Goal: Information Seeking & Learning: Learn about a topic

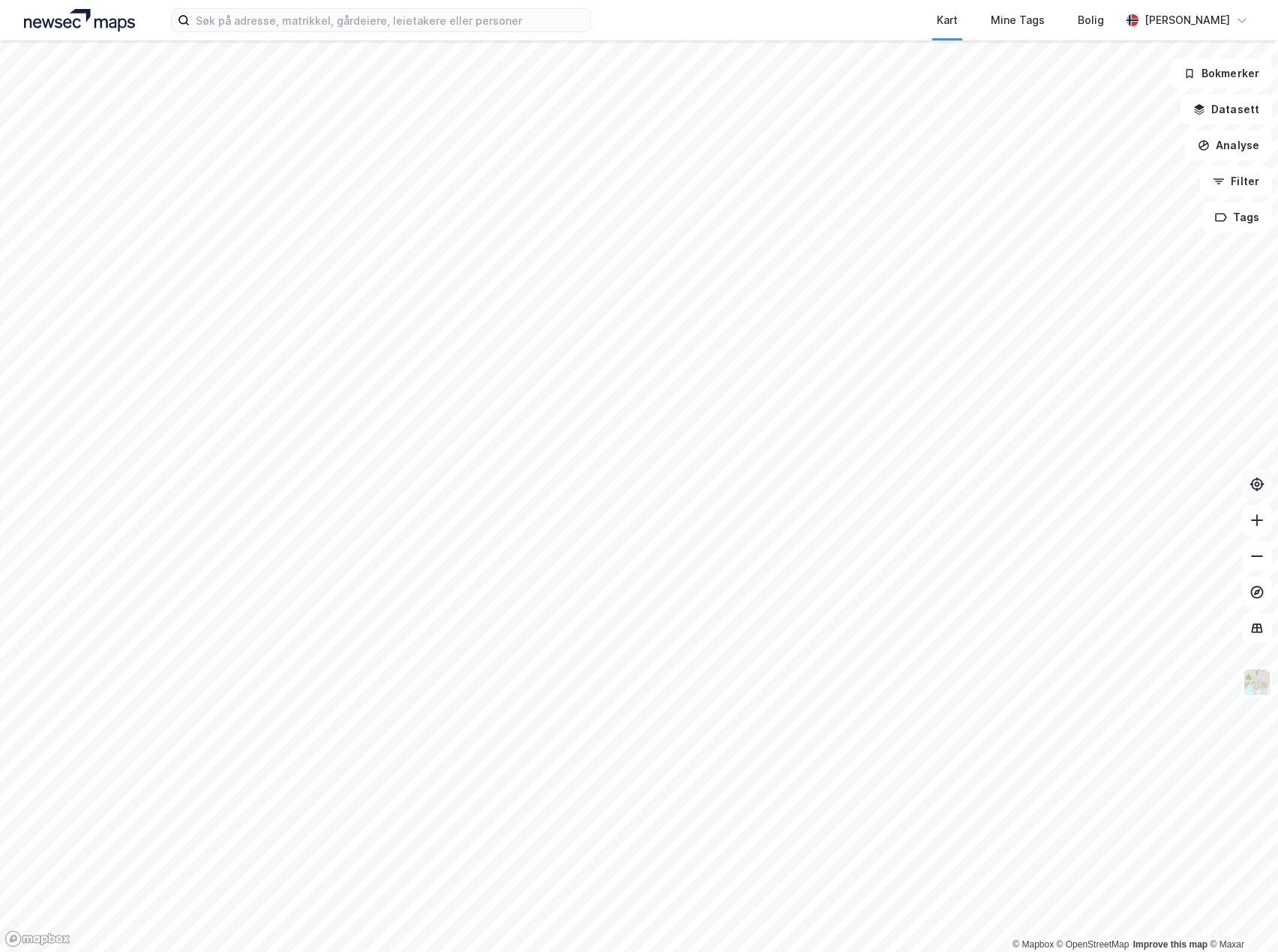
click at [1260, 485] on icon at bounding box center [1257, 484] width 15 height 15
click at [1259, 486] on icon at bounding box center [1257, 484] width 15 height 15
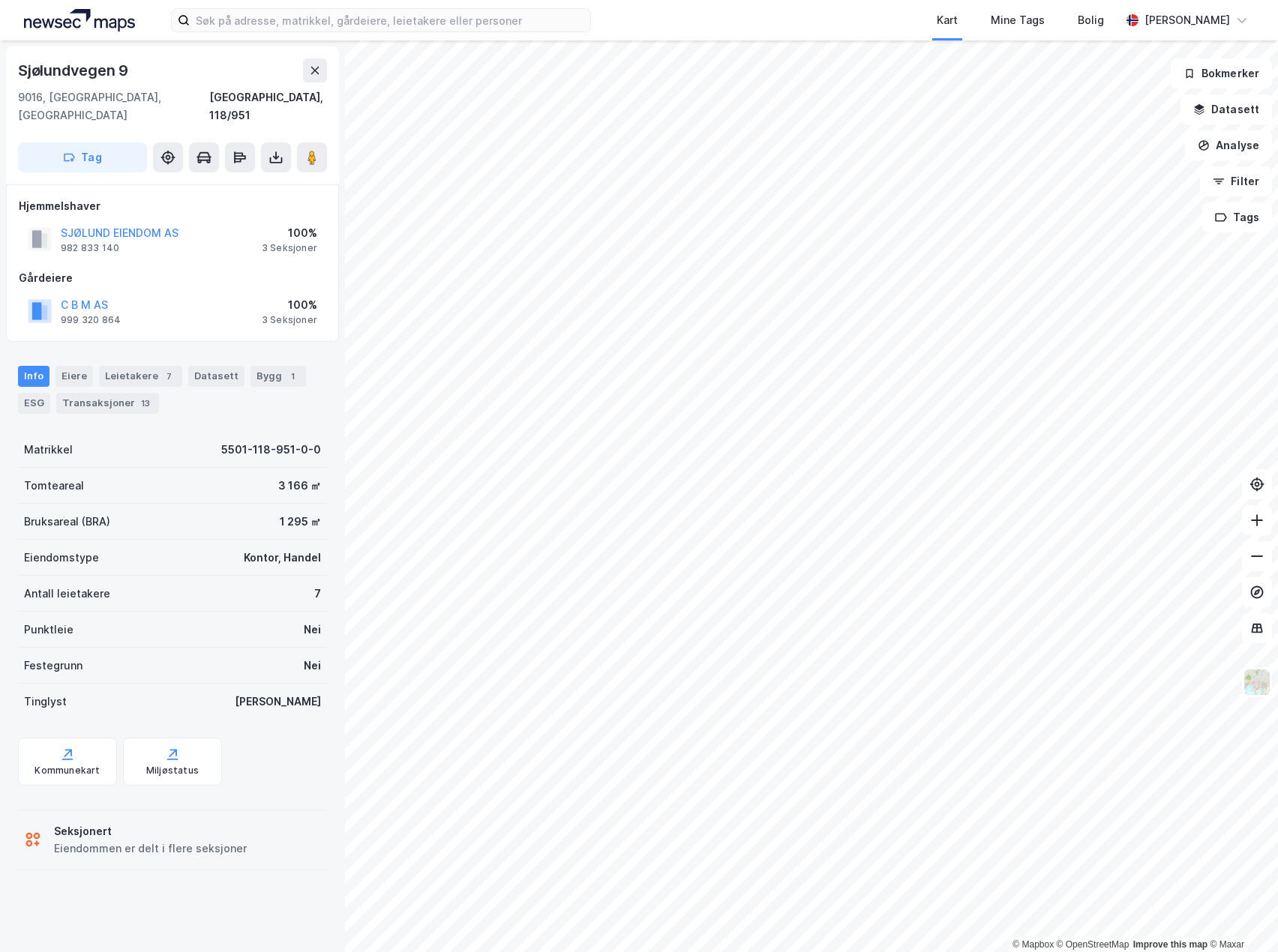
click at [169, 269] on div "Gårdeiere" at bounding box center [172, 278] width 307 height 18
click at [197, 391] on div "Info [PERSON_NAME] 7 Datasett Bygg 1 ESG Transaksjoner 13" at bounding box center [172, 390] width 309 height 48
click at [122, 366] on div "Leietakere 7" at bounding box center [141, 376] width 83 height 21
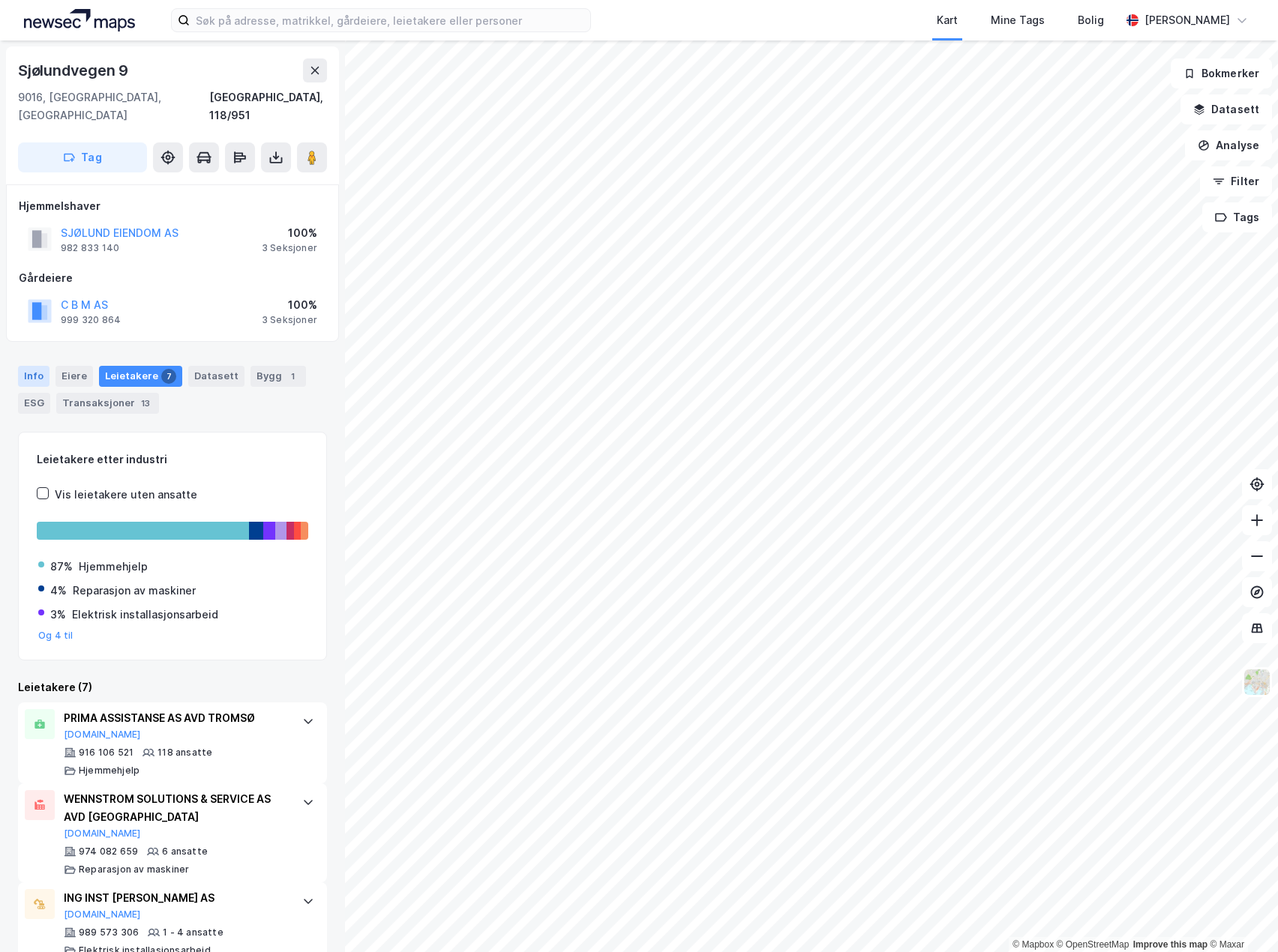
click at [34, 366] on div "Info" at bounding box center [33, 376] width 31 height 21
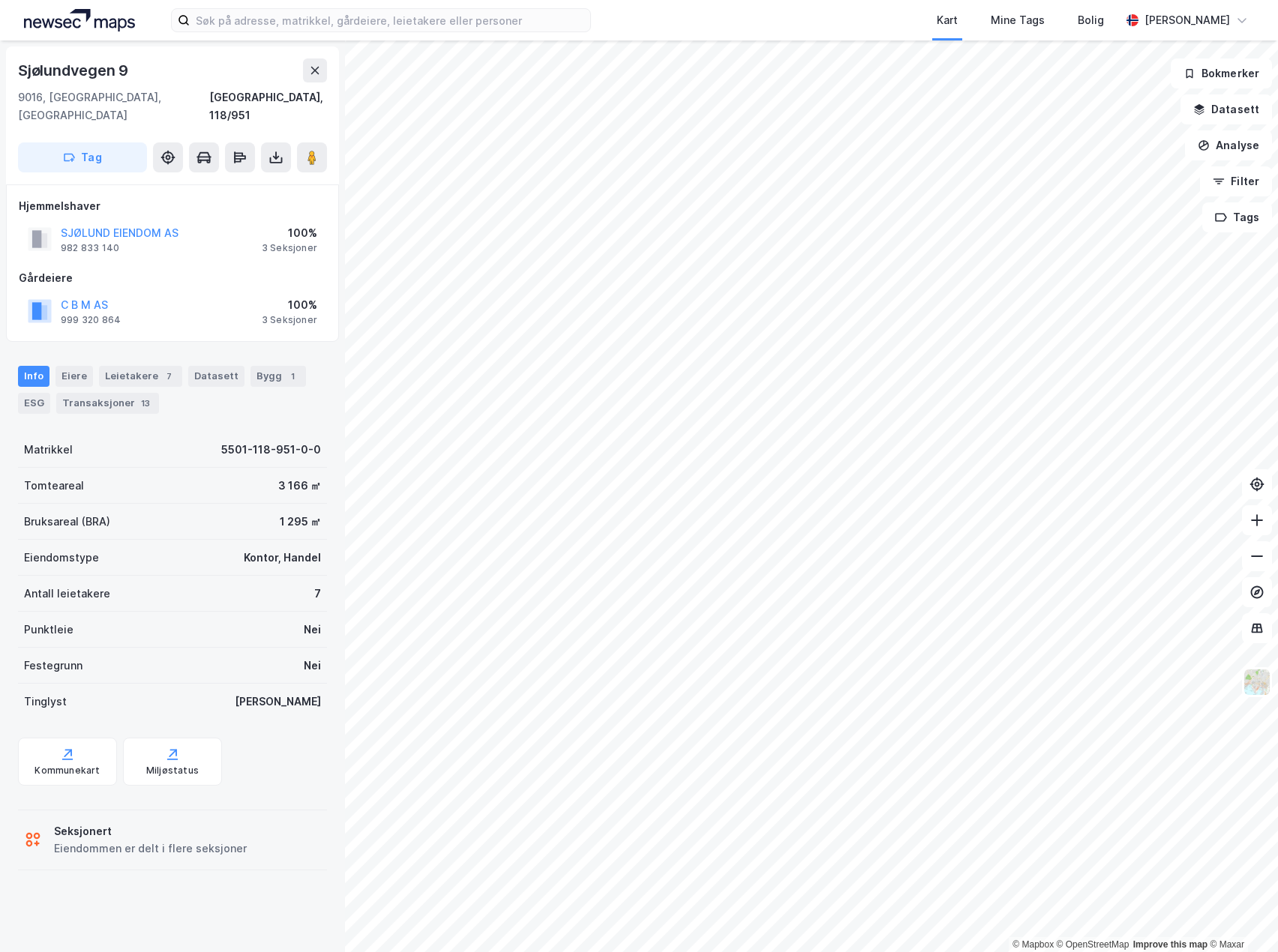
click at [214, 293] on div "C B M AS 999 320 864 100% 3 Seksjoner" at bounding box center [172, 311] width 307 height 36
click at [232, 249] on div "Hjemmelshaver SJØLUND EIENDOM AS 982 833 140 100% 3 Seksjoner Gårdeiere C B M A…" at bounding box center [172, 263] width 307 height 132
drag, startPoint x: 255, startPoint y: 194, endPoint x: 318, endPoint y: 310, distance: 132.0
click at [318, 310] on div "Hjemmelshaver SJØLUND EIENDOM AS 982 833 140 100% 3 Seksjoner Gårdeiere C B M A…" at bounding box center [172, 263] width 307 height 132
click at [317, 306] on div "C B M AS 999 320 864 100% 3 Seksjoner" at bounding box center [172, 311] width 307 height 36
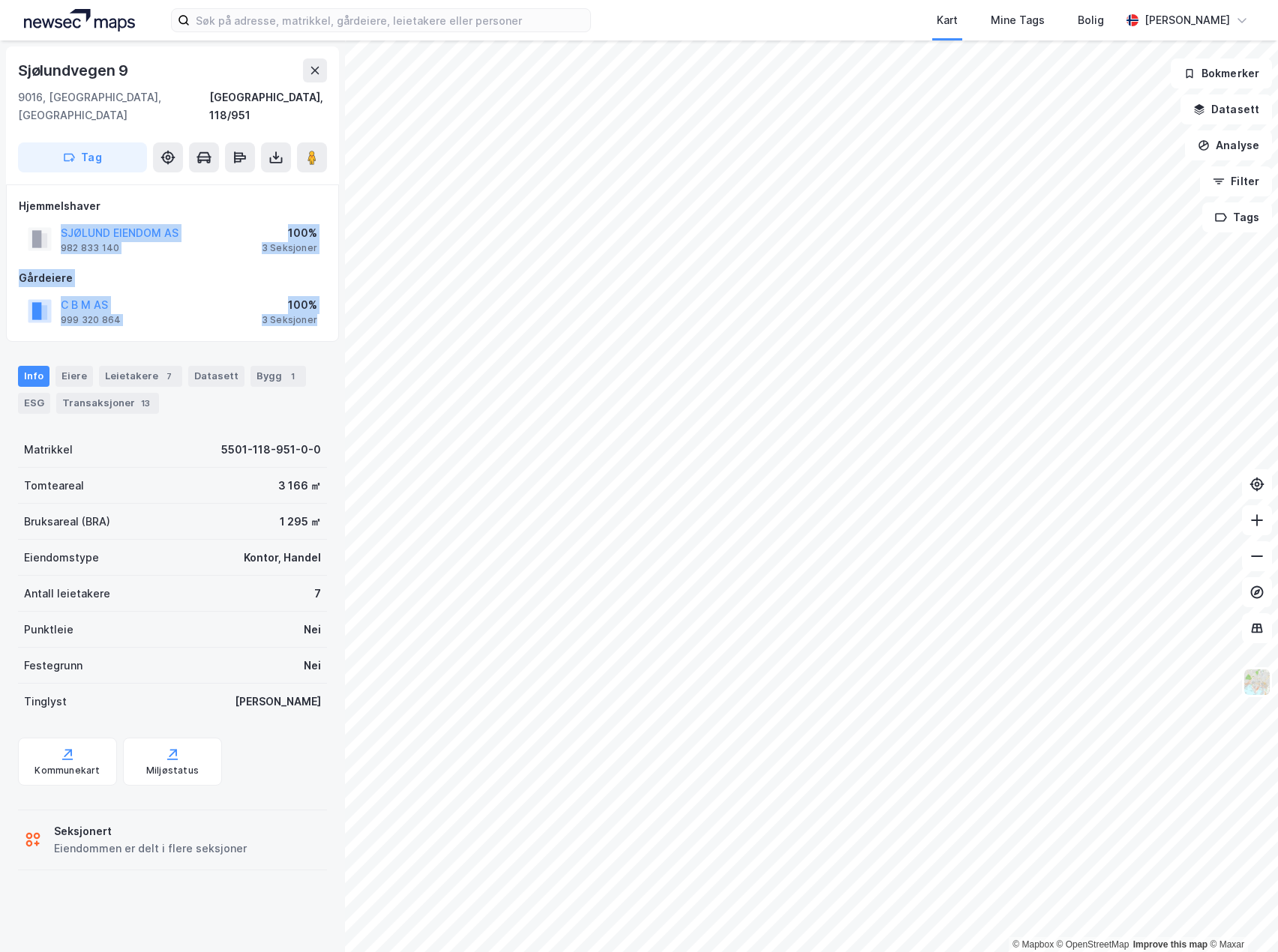
click at [317, 308] on div "C B M AS 999 320 864 100% 3 Seksjoner" at bounding box center [172, 311] width 307 height 36
click at [314, 314] on div "3 Seksjoner" at bounding box center [290, 320] width 56 height 12
click at [312, 314] on div "3 Seksjoner" at bounding box center [290, 320] width 56 height 12
click at [301, 296] on div "100%" at bounding box center [290, 305] width 56 height 18
click at [290, 293] on div "C B M AS 999 320 864 100% 3 Seksjoner" at bounding box center [172, 311] width 307 height 36
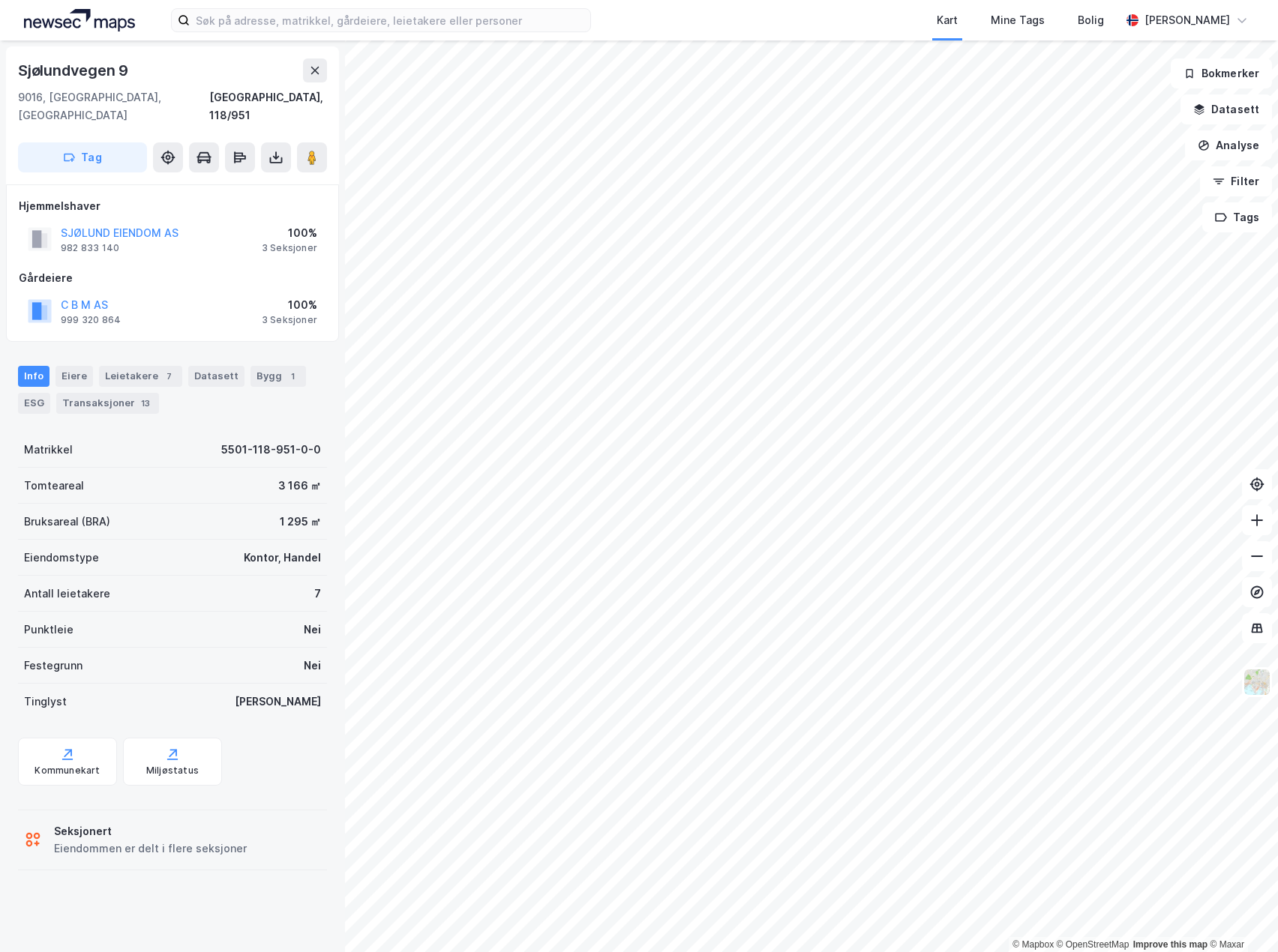
click at [257, 197] on div "Hjemmelshaver" at bounding box center [172, 205] width 307 height 18
click at [199, 509] on div "Bruksareal (BRA) 1 295 ㎡" at bounding box center [172, 521] width 309 height 36
click at [226, 503] on div "Bruksareal (BRA) 1 295 ㎡" at bounding box center [172, 521] width 309 height 36
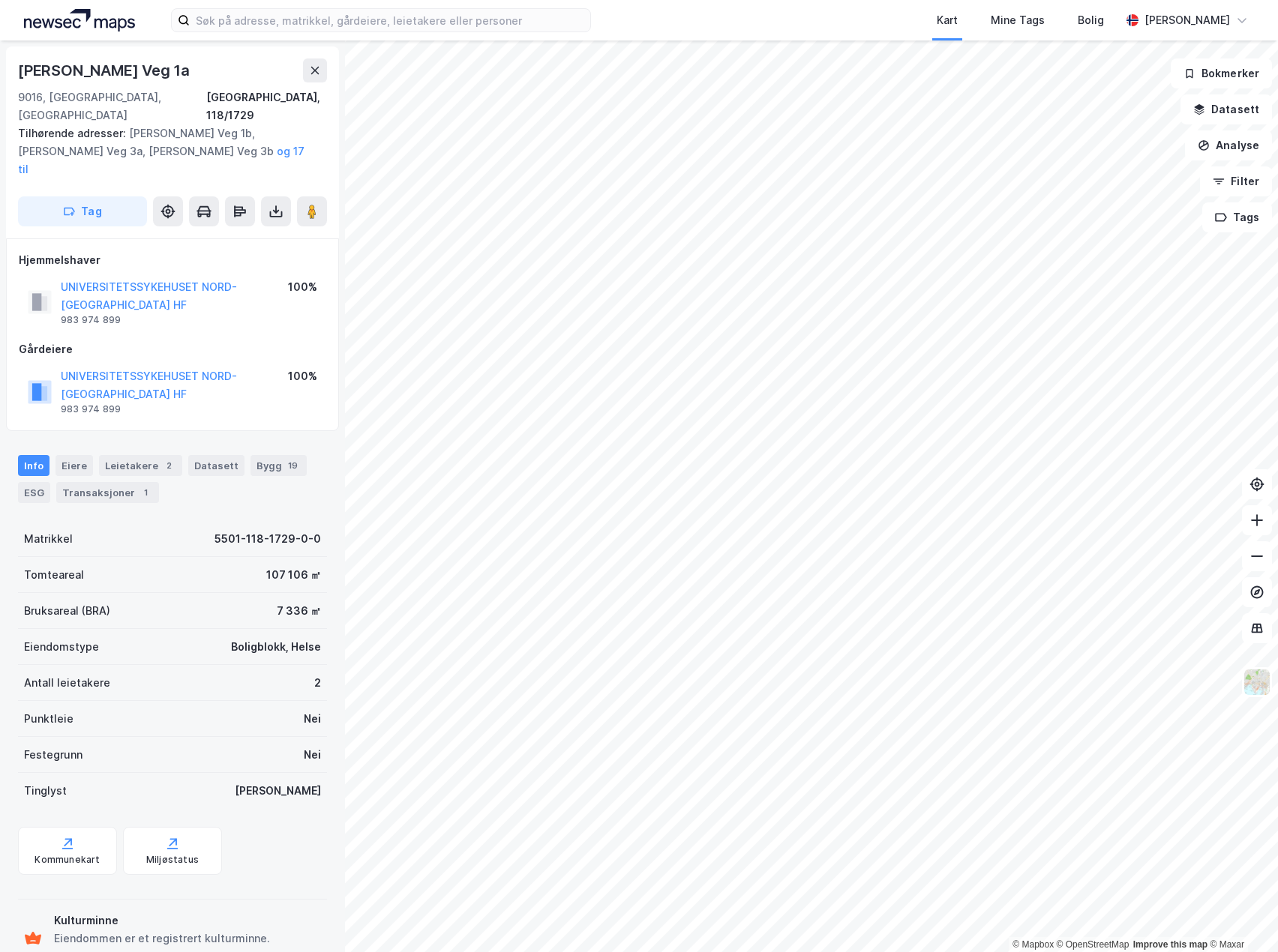
click at [264, 665] on div "Antall leietakere 2" at bounding box center [172, 683] width 309 height 36
click at [209, 350] on div "© Mapbox © OpenStreetMap Improve this map © [PERSON_NAME][STREET_ADDRESS] Tilhø…" at bounding box center [639, 496] width 1278 height 912
